Goal: Task Accomplishment & Management: Manage account settings

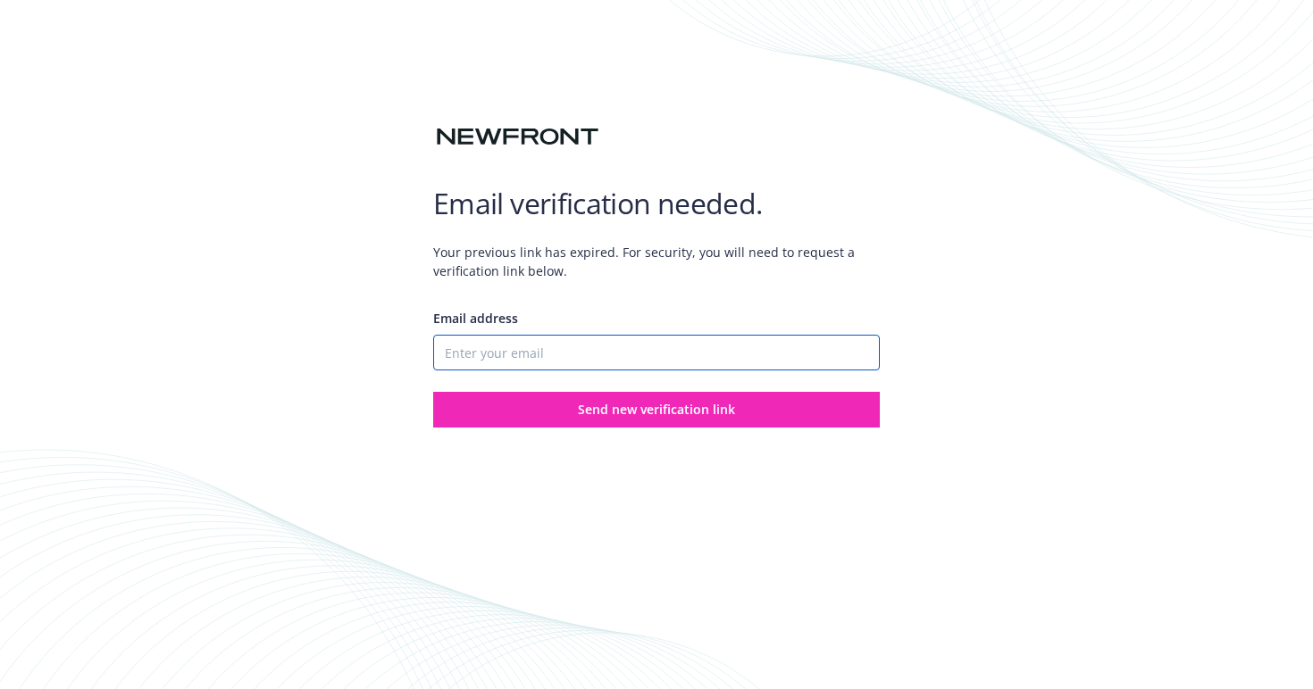
click at [561, 368] on input "Email address" at bounding box center [656, 353] width 447 height 36
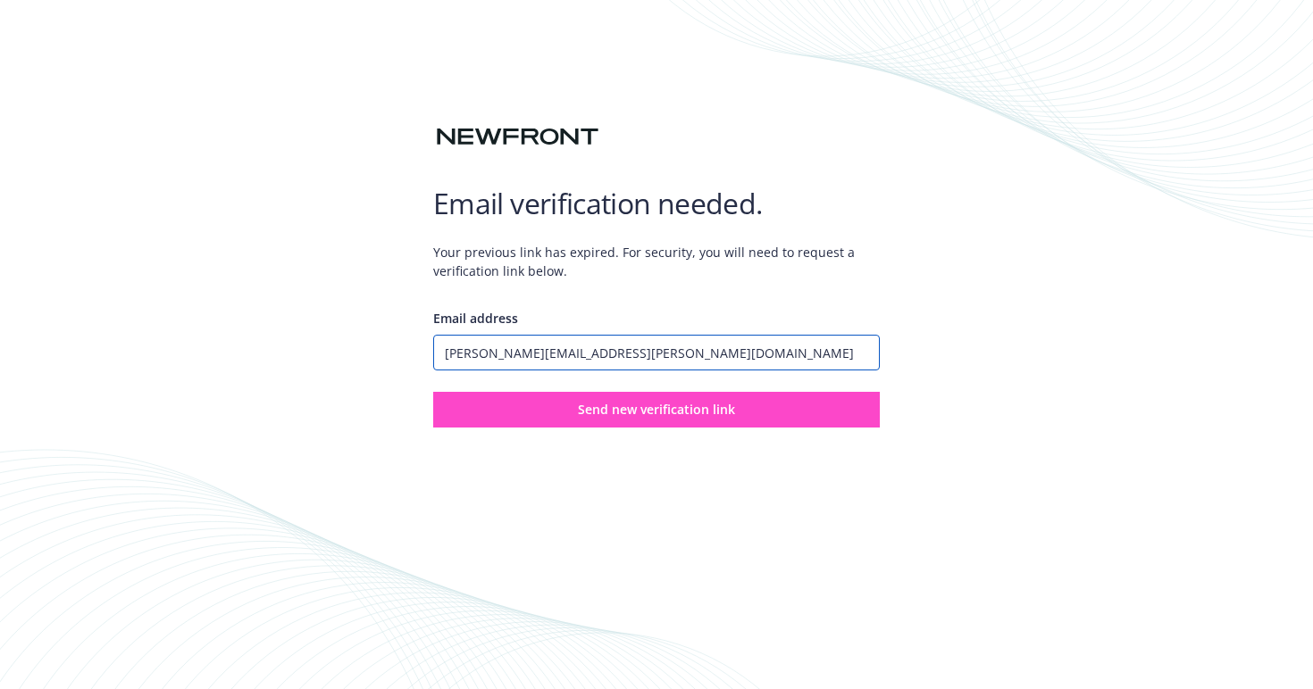
type input "[PERSON_NAME][EMAIL_ADDRESS][PERSON_NAME][DOMAIN_NAME]"
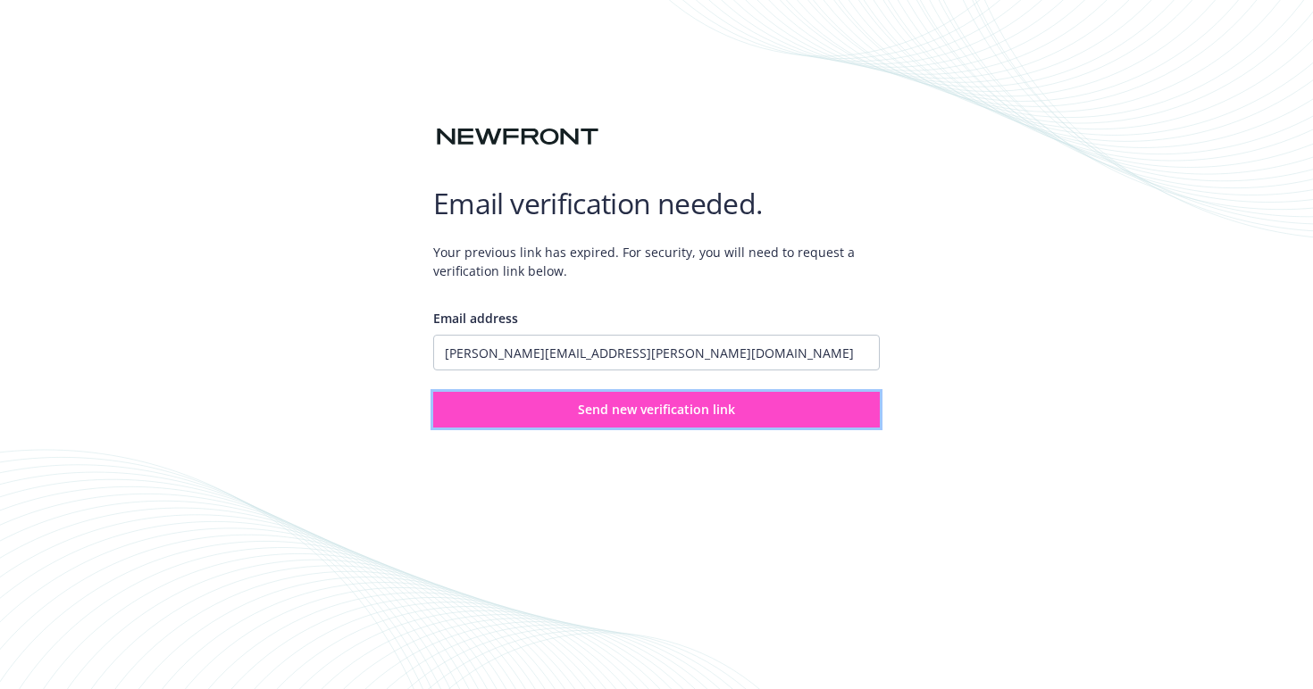
click at [572, 405] on button "Send new verification link" at bounding box center [656, 410] width 447 height 36
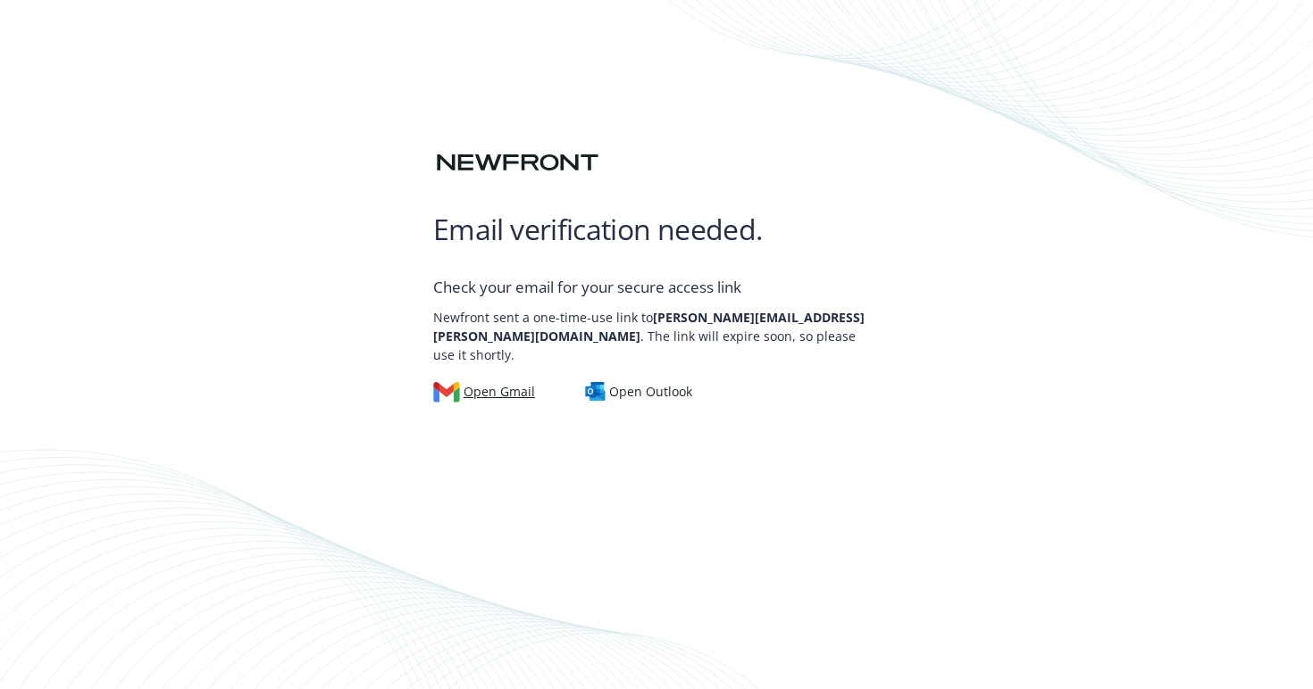
click at [518, 385] on div "Open Gmail" at bounding box center [484, 392] width 102 height 20
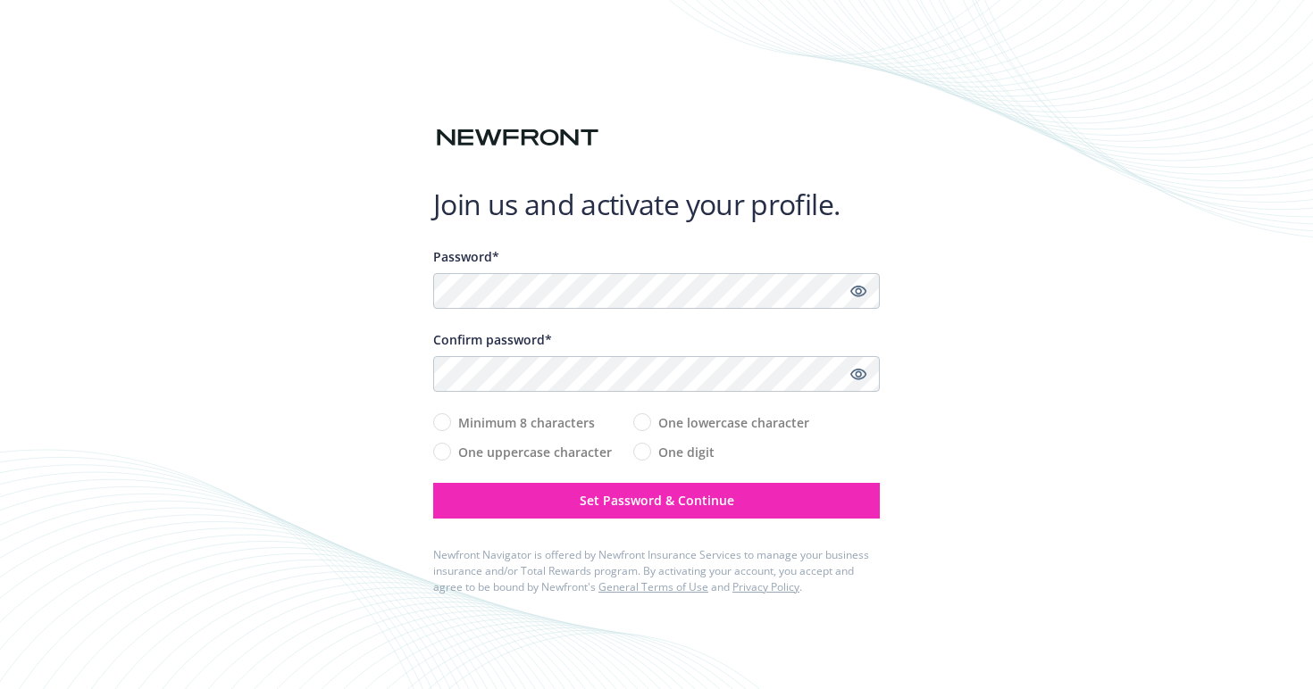
click at [606, 272] on div "Password*" at bounding box center [656, 278] width 447 height 62
click at [862, 294] on icon "Show password" at bounding box center [858, 291] width 16 height 16
click at [863, 380] on icon "Show password" at bounding box center [858, 374] width 16 height 16
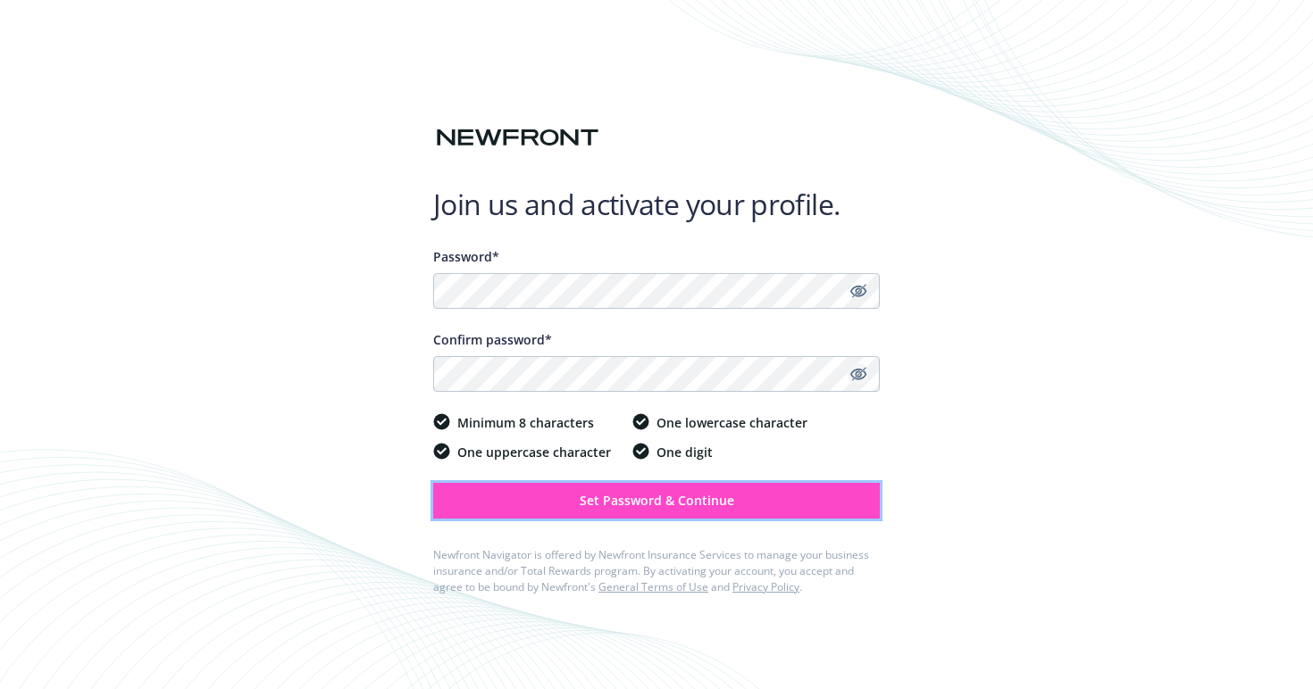
click at [772, 497] on button "Set Password & Continue" at bounding box center [656, 501] width 447 height 36
